Goal: Transaction & Acquisition: Purchase product/service

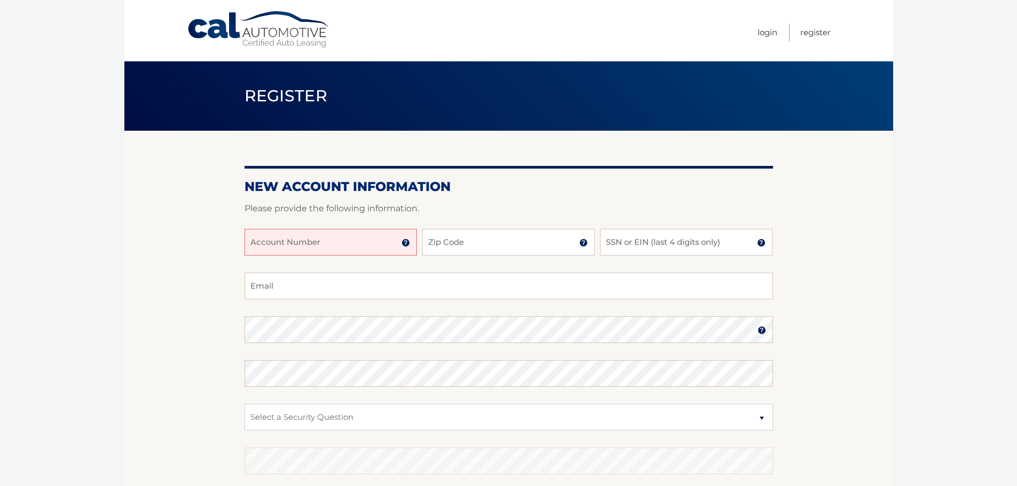
click at [312, 250] on input "Account Number" at bounding box center [330, 242] width 172 height 27
type input "44455987794"
click at [491, 250] on input "Zip Code" at bounding box center [508, 242] width 172 height 27
type input "08094"
click at [677, 240] on input "SSN or EIN (last 4 digits only)" at bounding box center [686, 242] width 172 height 27
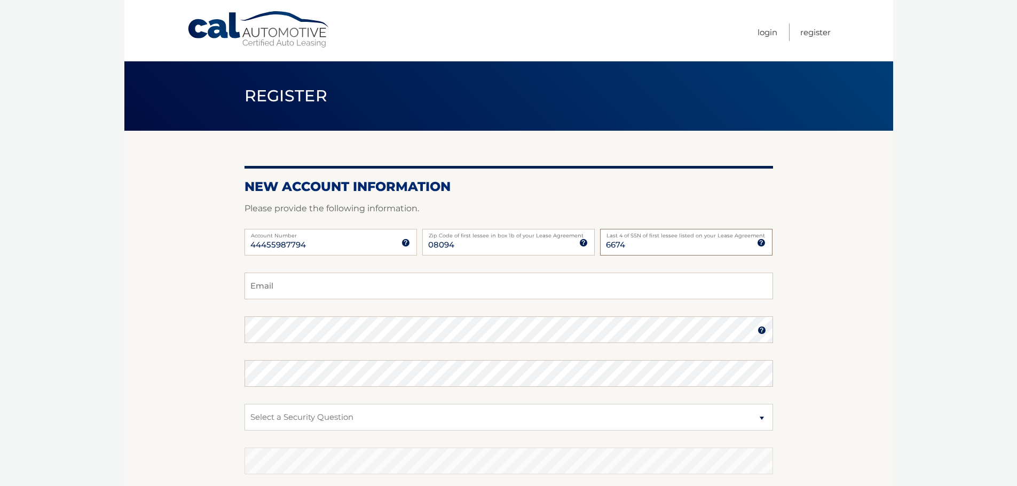
type input "6674"
click at [368, 289] on input "Email" at bounding box center [508, 286] width 528 height 27
type input "jwright2243525@yahoo.com"
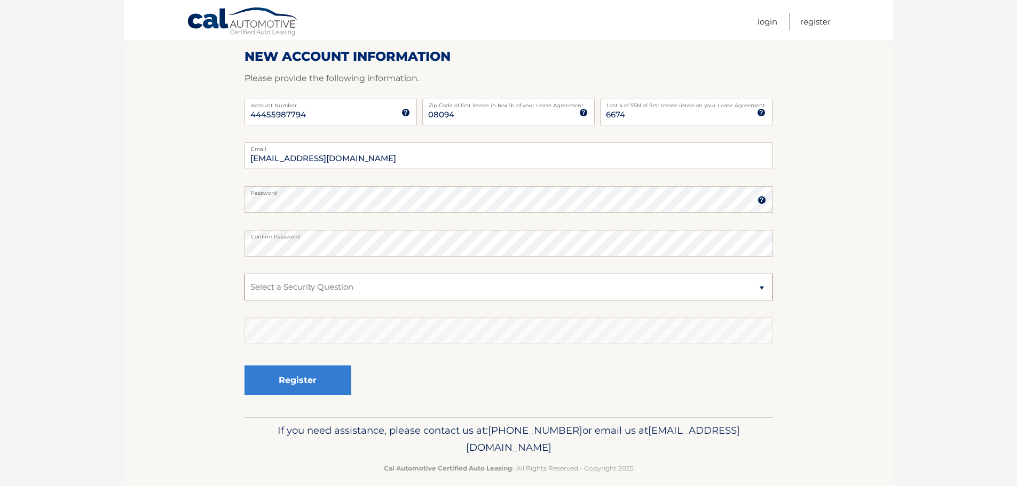
scroll to position [142, 0]
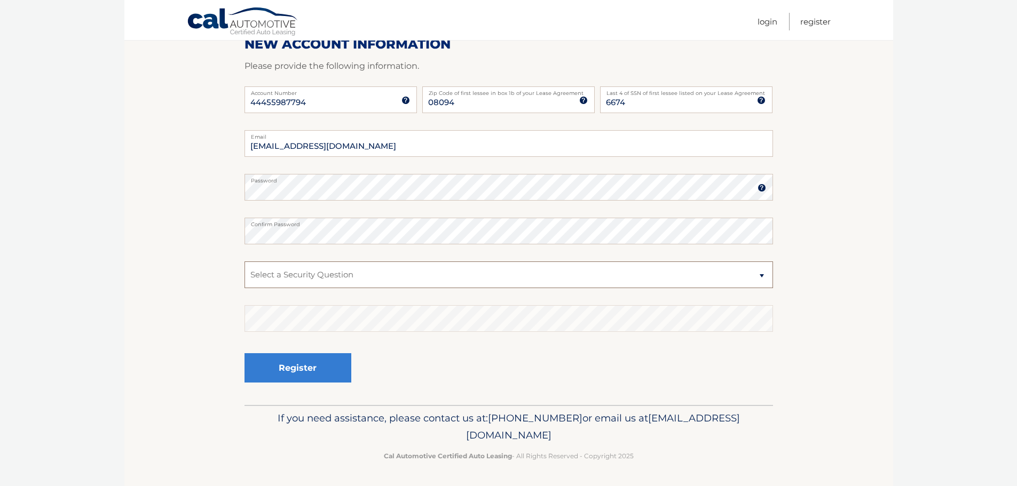
click at [368, 270] on select "Select a Security Question What was the name of your elementary school? What is…" at bounding box center [508, 274] width 528 height 27
select select "2"
click at [244, 261] on select "Select a Security Question What was the name of your elementary school? What is…" at bounding box center [508, 274] width 528 height 27
click at [283, 366] on button "Register" at bounding box center [297, 367] width 107 height 29
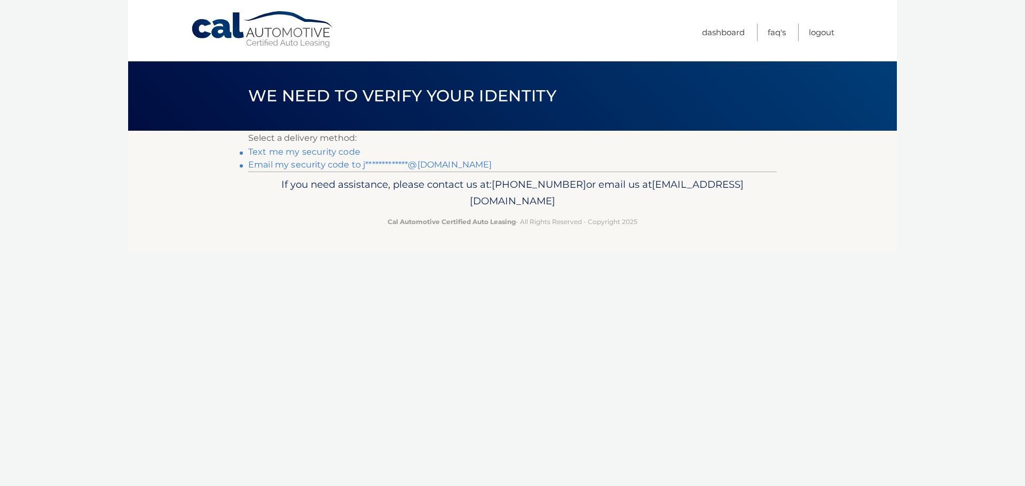
click at [301, 152] on link "Text me my security code" at bounding box center [304, 152] width 112 height 10
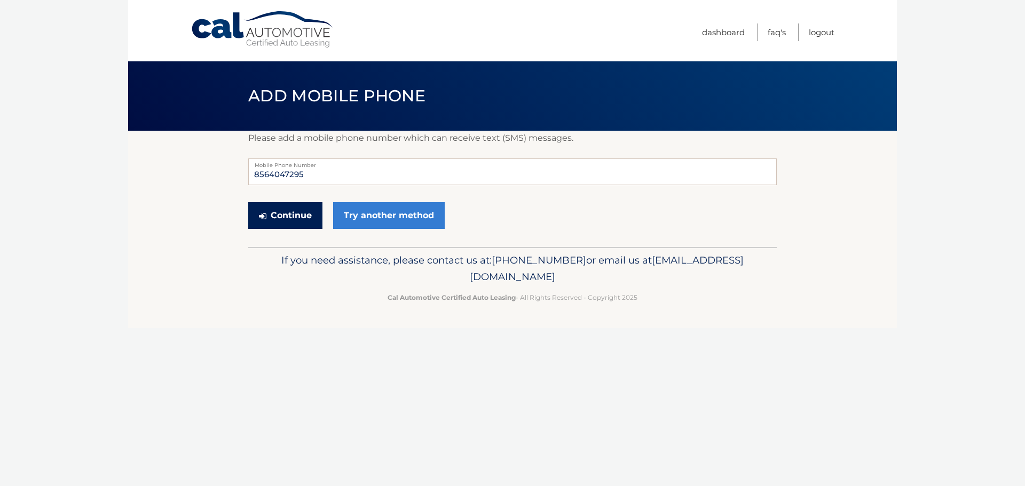
click at [270, 211] on button "Continue" at bounding box center [285, 215] width 74 height 27
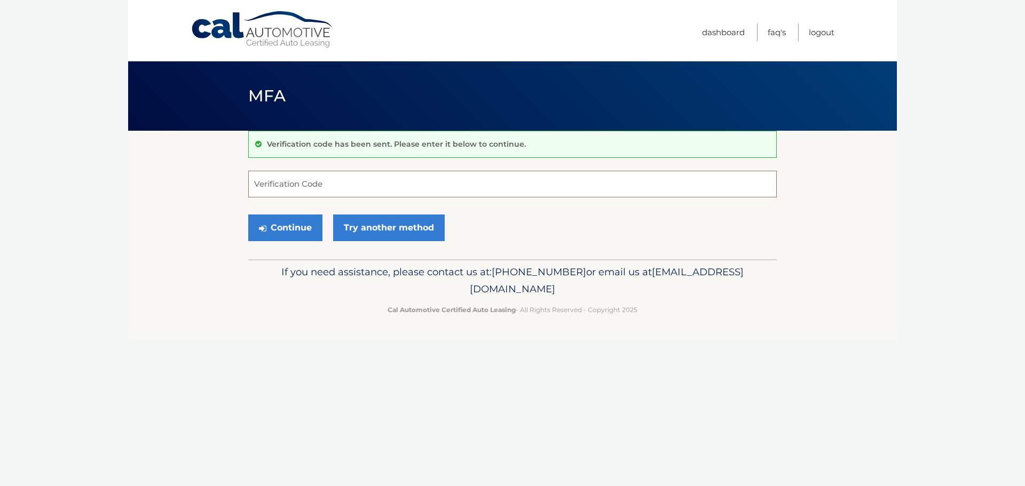
click at [284, 188] on input "Verification Code" at bounding box center [512, 184] width 528 height 27
type input "947507"
click at [308, 231] on button "Continue" at bounding box center [285, 228] width 74 height 27
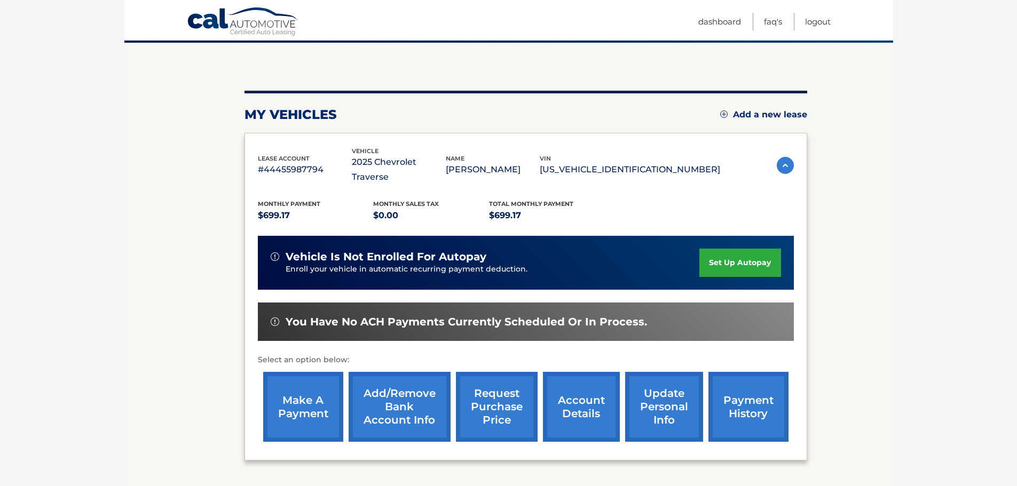
scroll to position [107, 0]
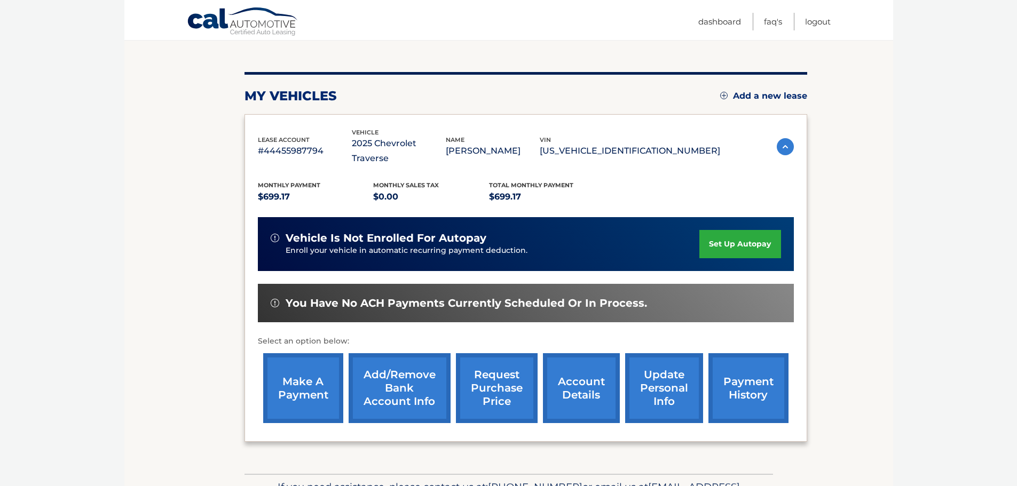
click at [403, 360] on link "Add/Remove bank account info" at bounding box center [399, 388] width 102 height 70
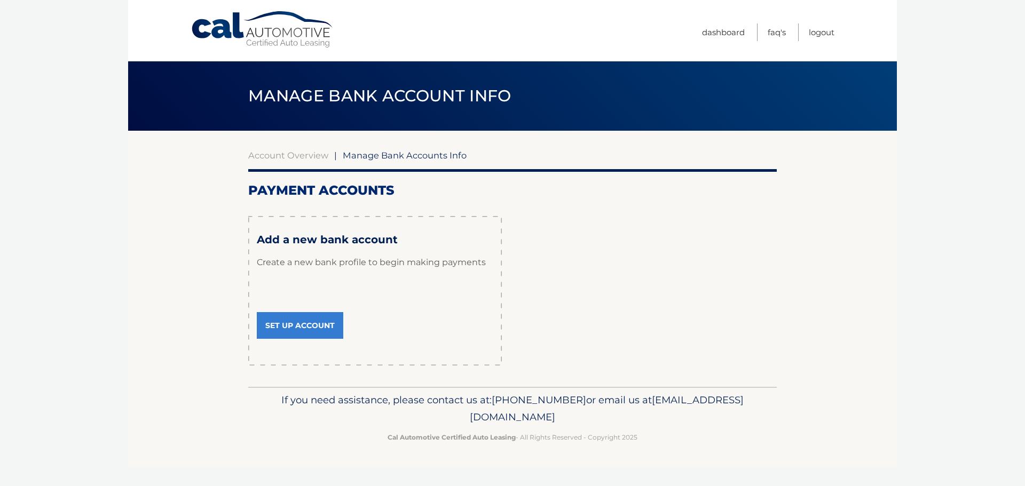
click at [317, 326] on link "Set Up Account" at bounding box center [300, 325] width 86 height 27
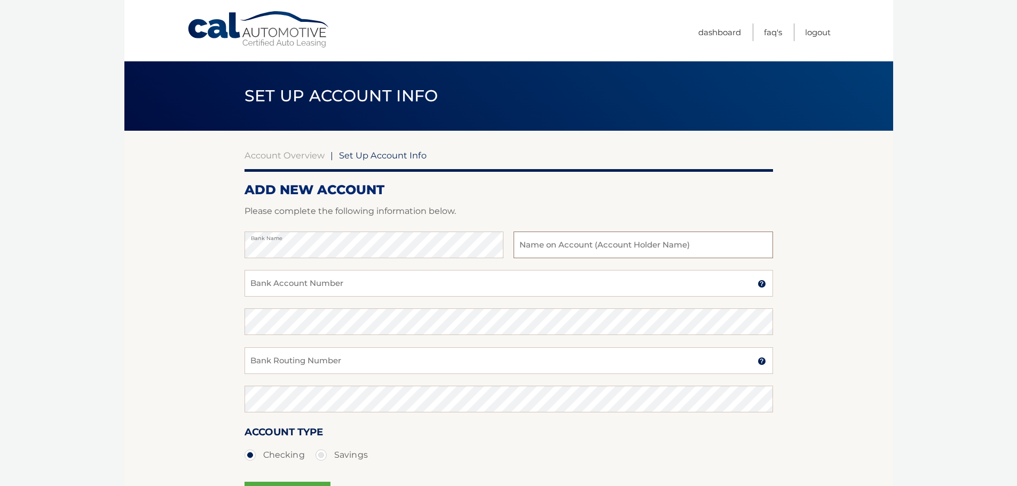
click at [576, 239] on input "text" at bounding box center [642, 245] width 259 height 27
type input "[PERSON_NAME]"
click at [277, 286] on input "Bank Account Number" at bounding box center [508, 283] width 528 height 27
type input "0"
type input "4429948966"
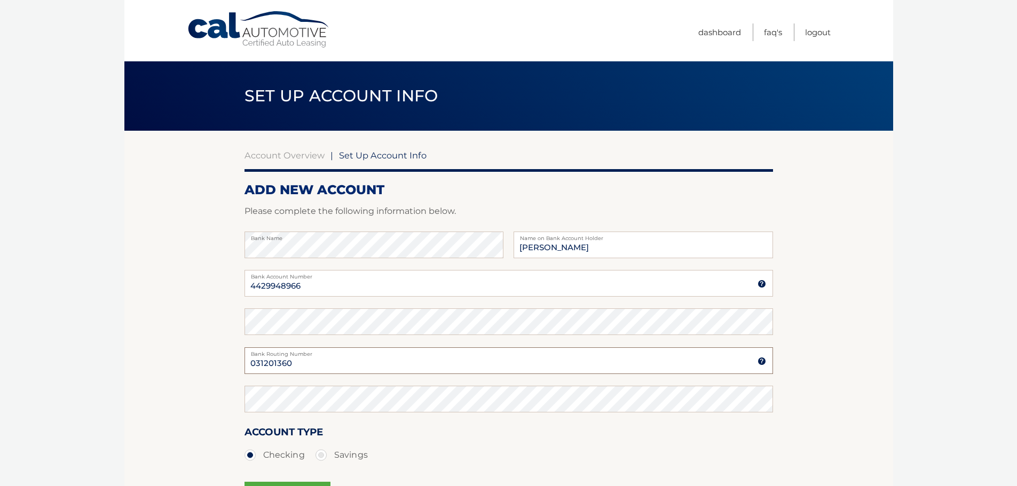
type input "031201360"
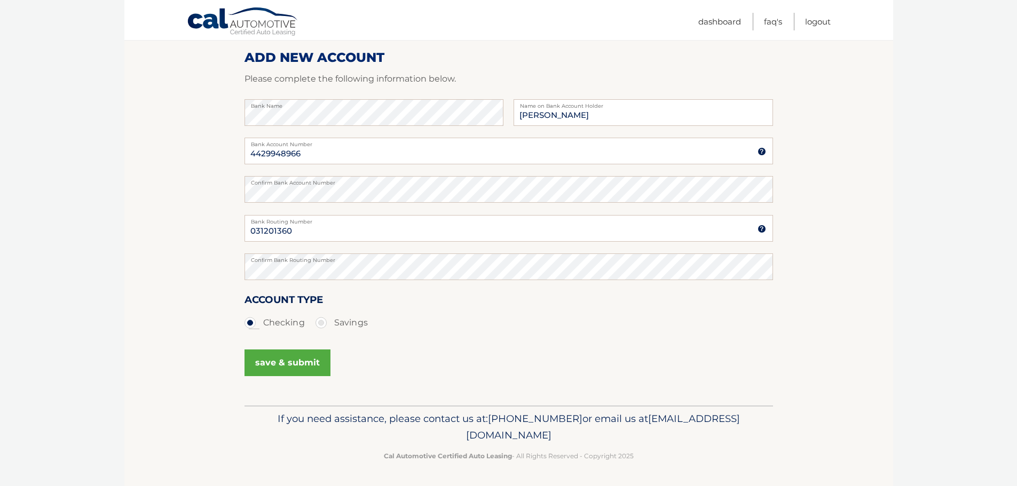
scroll to position [133, 0]
click at [302, 367] on button "save & submit" at bounding box center [287, 362] width 86 height 27
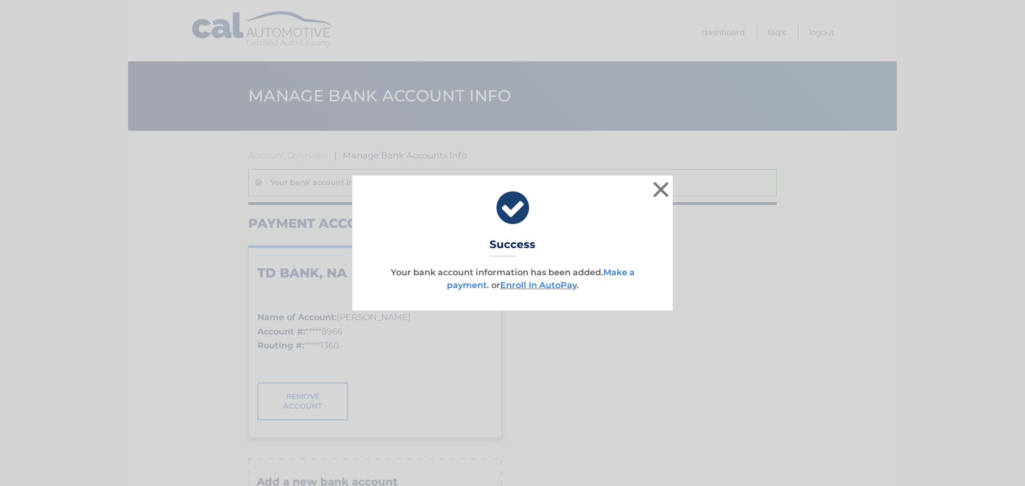
click at [625, 269] on link "Make a payment" at bounding box center [541, 278] width 188 height 23
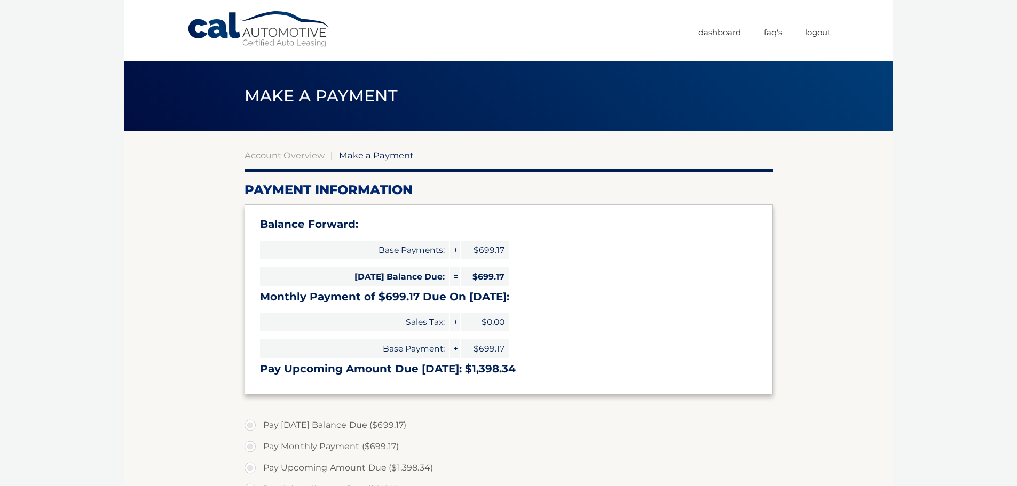
select select "MDU1OGYzNjktZGE2Yi00NTBjLTk3YjUtYjczNDg3OGY3ZDJl"
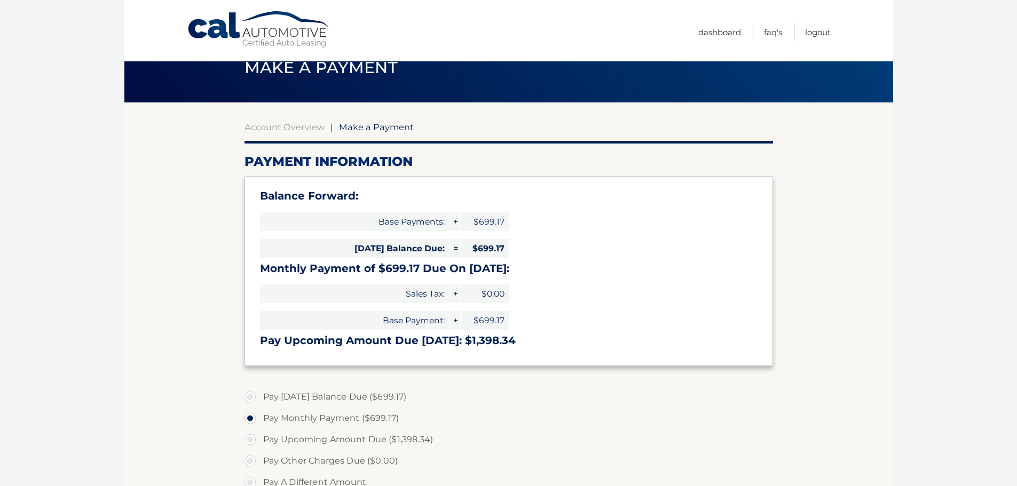
scroll to position [53, 0]
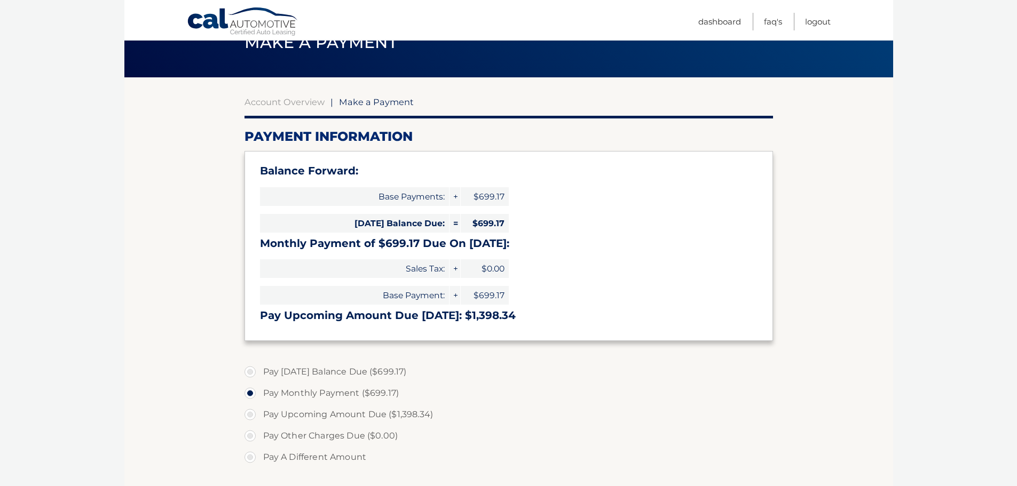
click at [304, 392] on label "Pay Monthly Payment ($699.17)" at bounding box center [508, 393] width 528 height 21
click at [259, 392] on input "Pay Monthly Payment ($699.17)" at bounding box center [254, 391] width 11 height 17
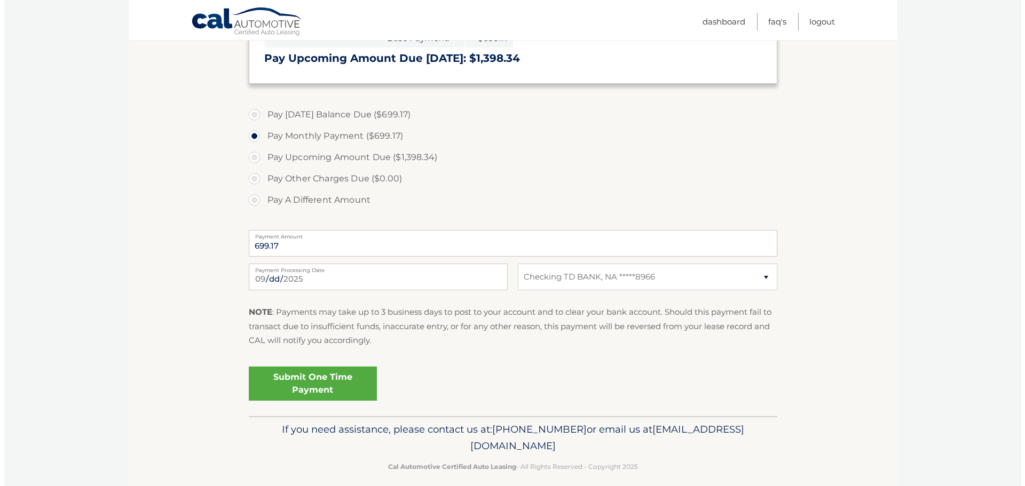
scroll to position [322, 0]
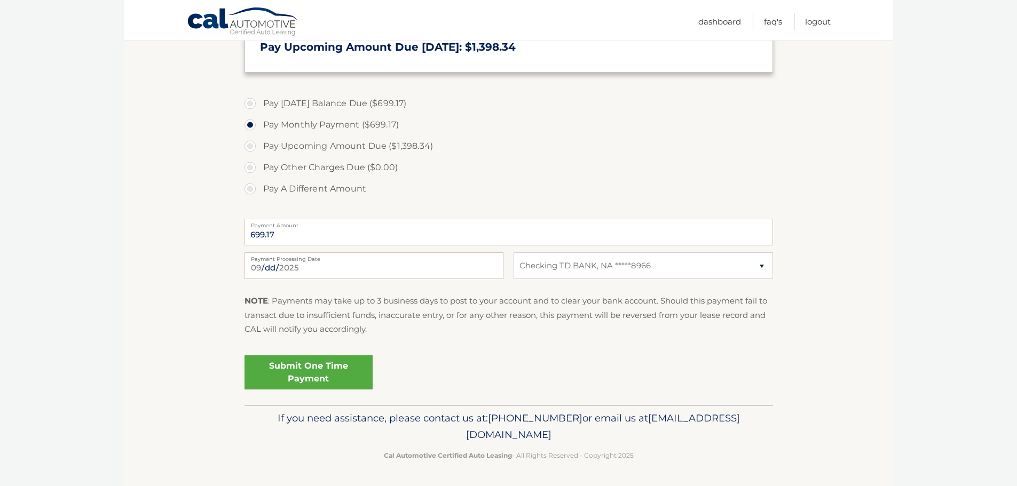
click at [316, 368] on link "Submit One Time Payment" at bounding box center [308, 372] width 128 height 34
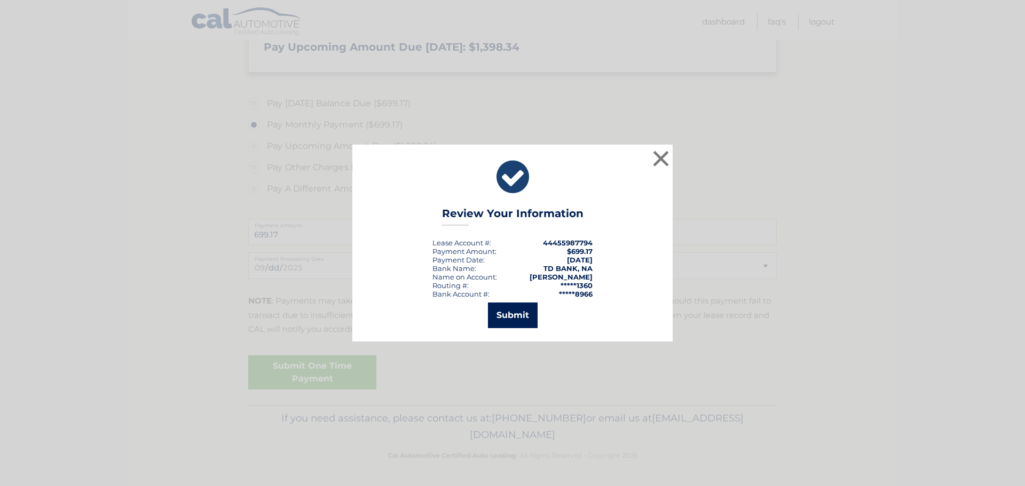
click at [520, 313] on button "Submit" at bounding box center [513, 316] width 50 height 26
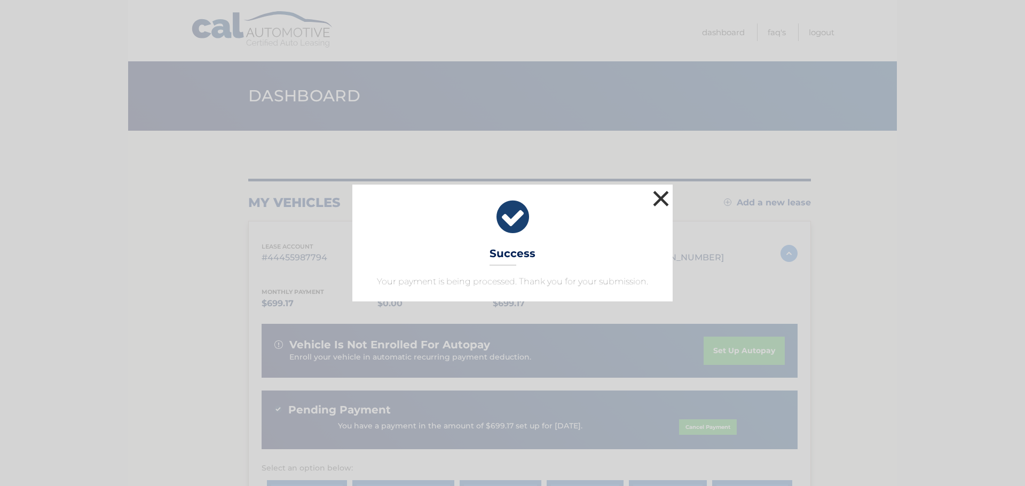
click at [650, 200] on button "×" at bounding box center [660, 198] width 21 height 21
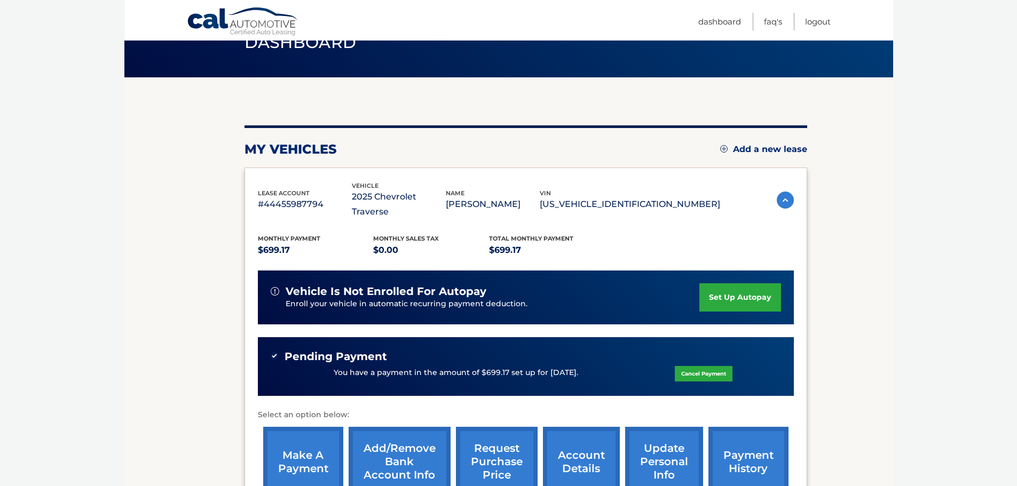
scroll to position [107, 0]
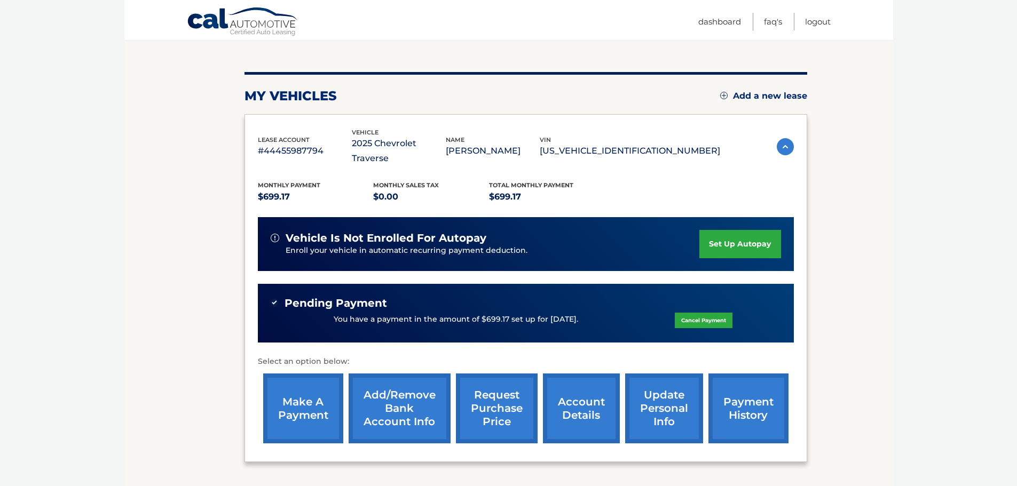
click at [494, 388] on link "request purchase price" at bounding box center [497, 409] width 82 height 70
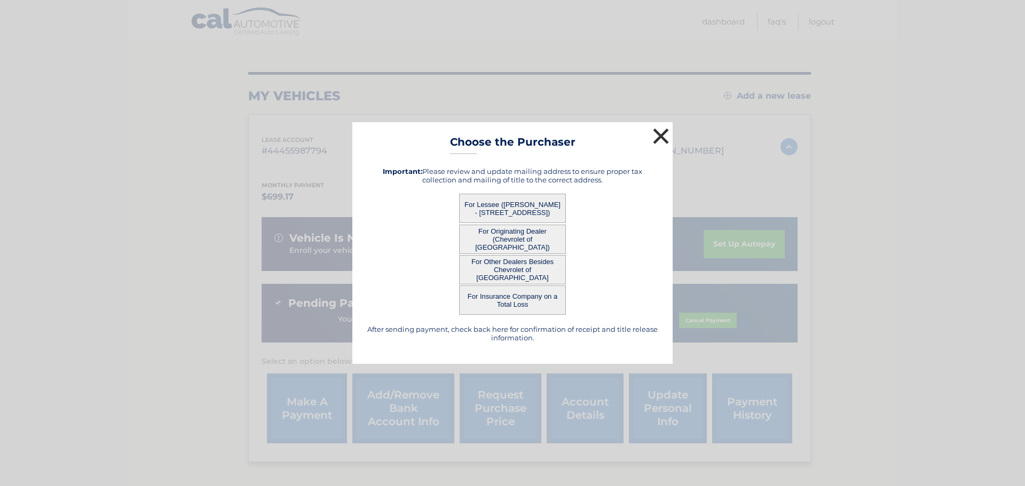
click at [659, 125] on button "×" at bounding box center [660, 135] width 21 height 21
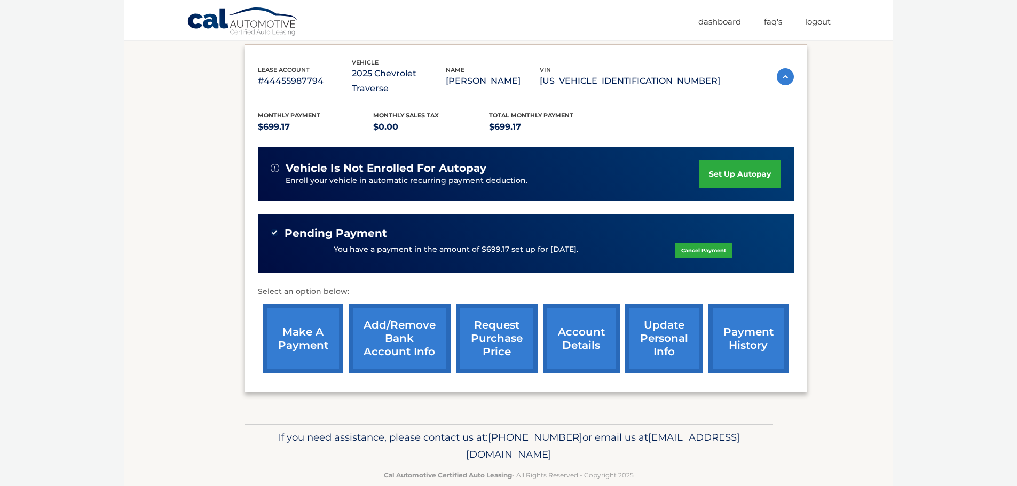
scroll to position [181, 0]
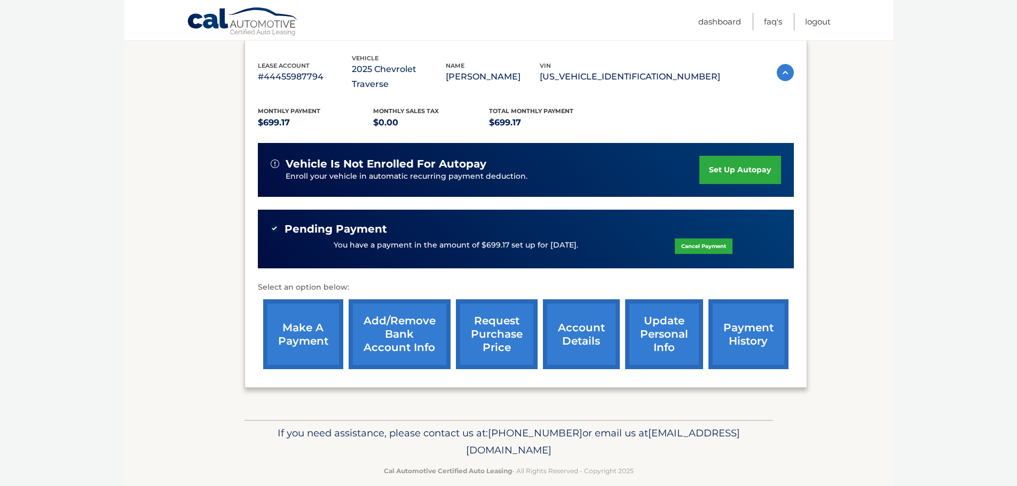
click at [662, 326] on link "update personal info" at bounding box center [664, 334] width 78 height 70
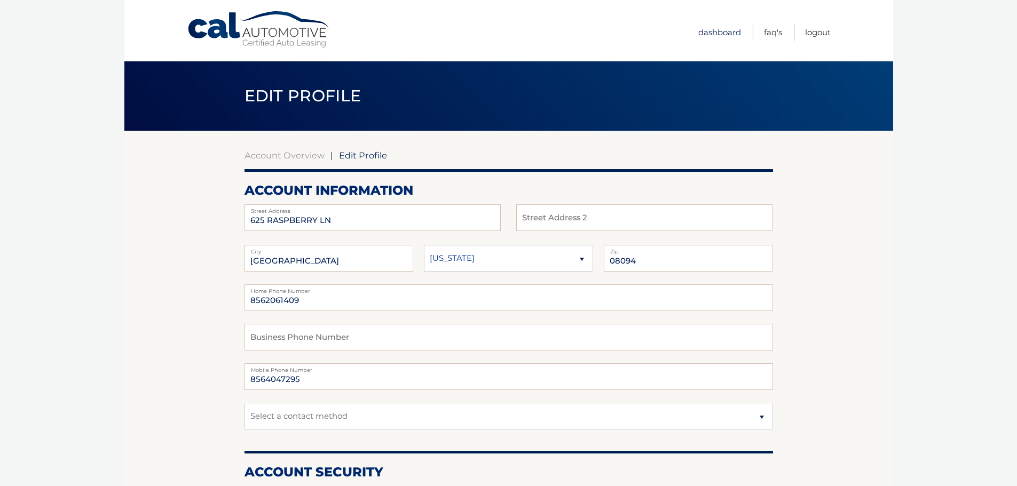
click at [703, 35] on link "Dashboard" at bounding box center [719, 32] width 43 height 18
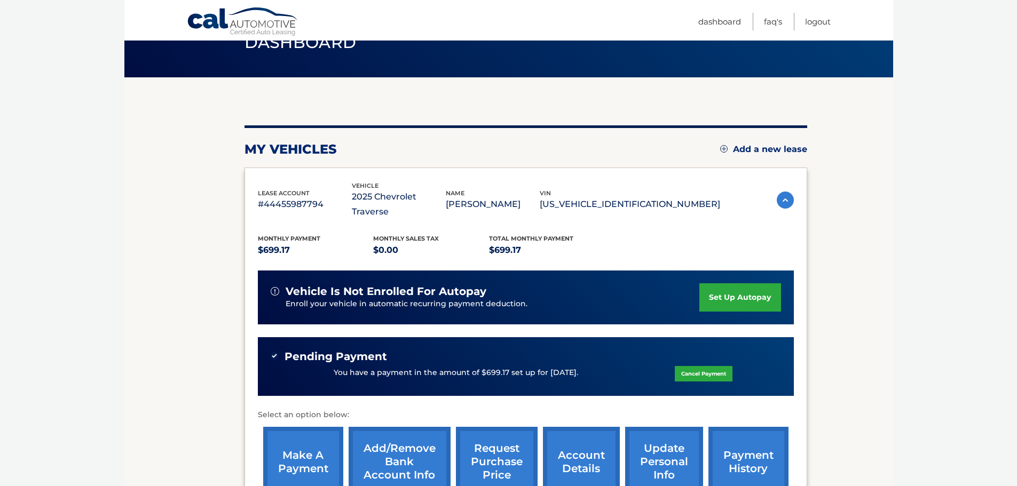
scroll to position [107, 0]
